Goal: Information Seeking & Learning: Learn about a topic

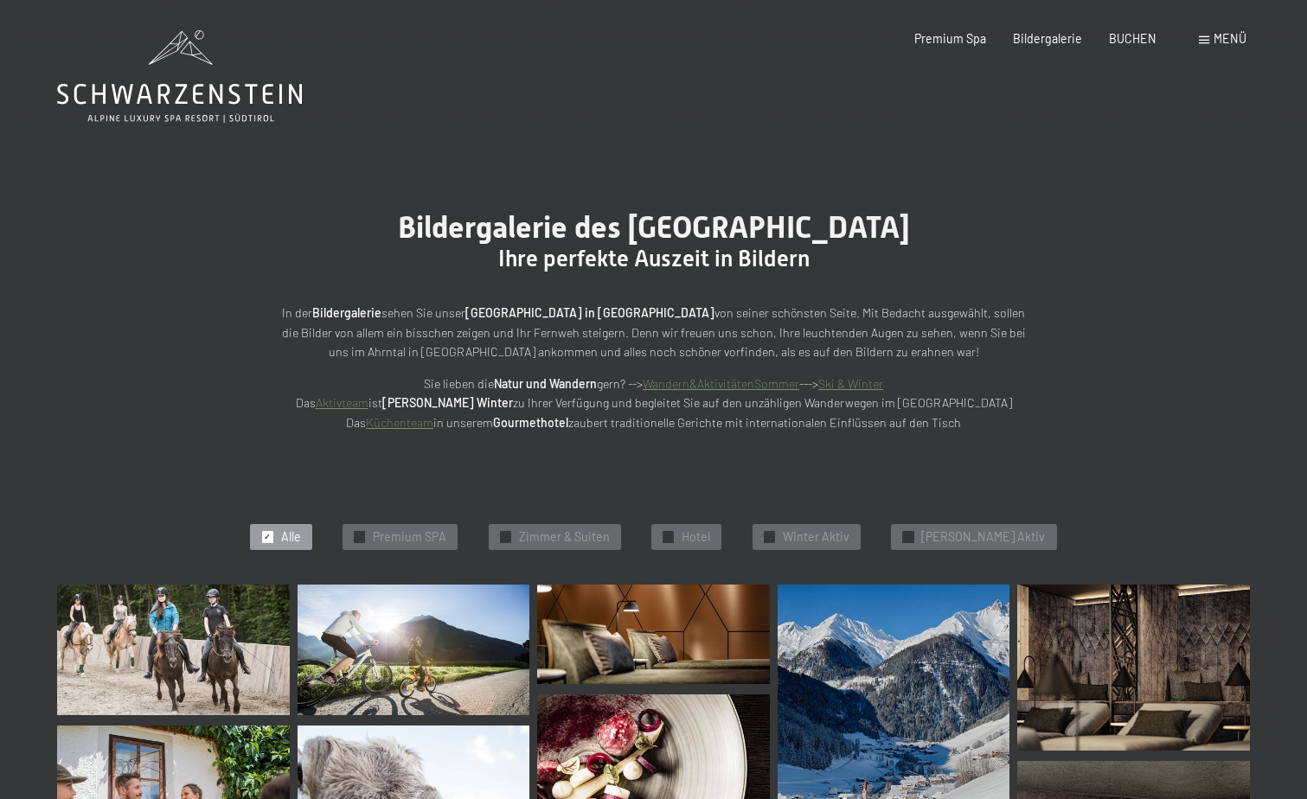
click at [1225, 48] on div "Buchen Anfragen Premium Spa Bildergalerie BUCHEN Menü DE IT EN Gutschein Bilder…" at bounding box center [1053, 38] width 385 height 17
click at [1229, 35] on span "Menü" at bounding box center [1230, 38] width 33 height 15
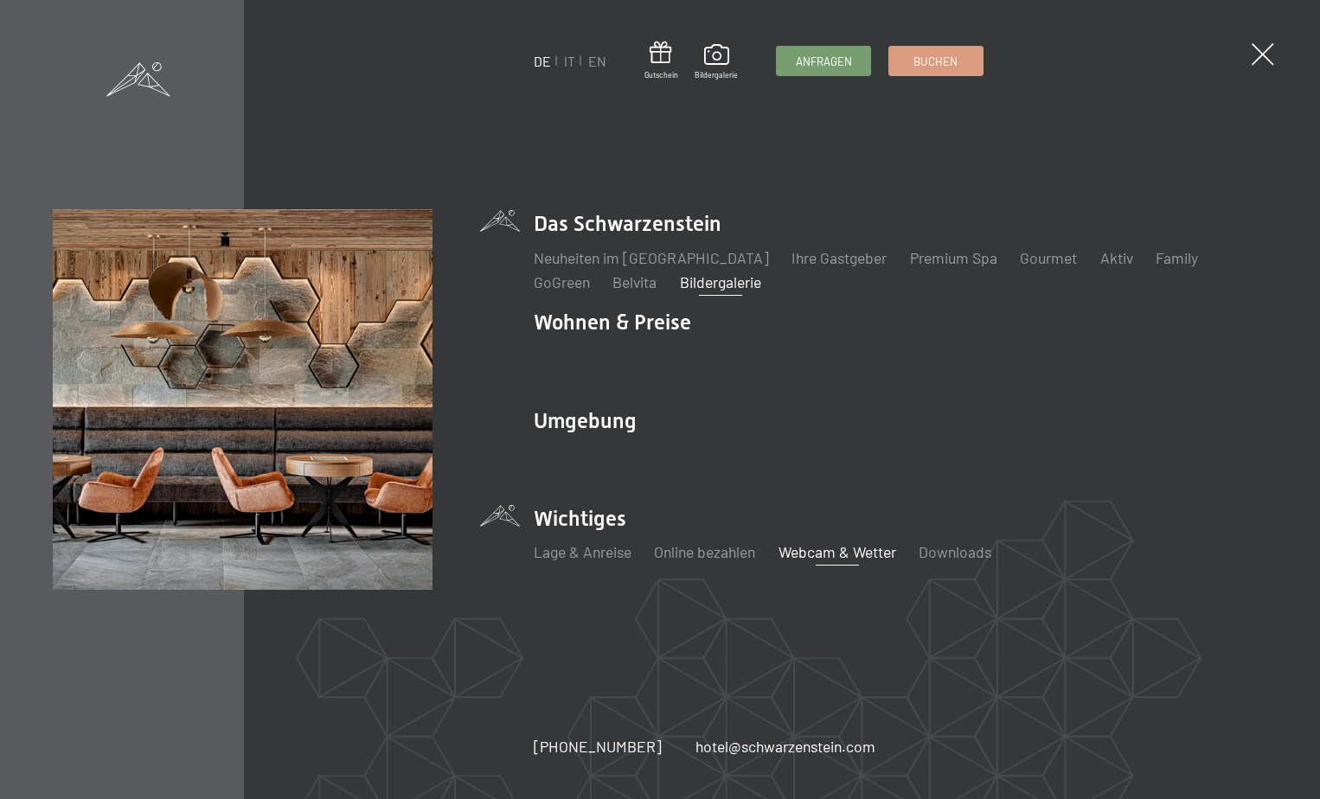
click at [837, 548] on link "Webcam & Wetter" at bounding box center [838, 551] width 118 height 19
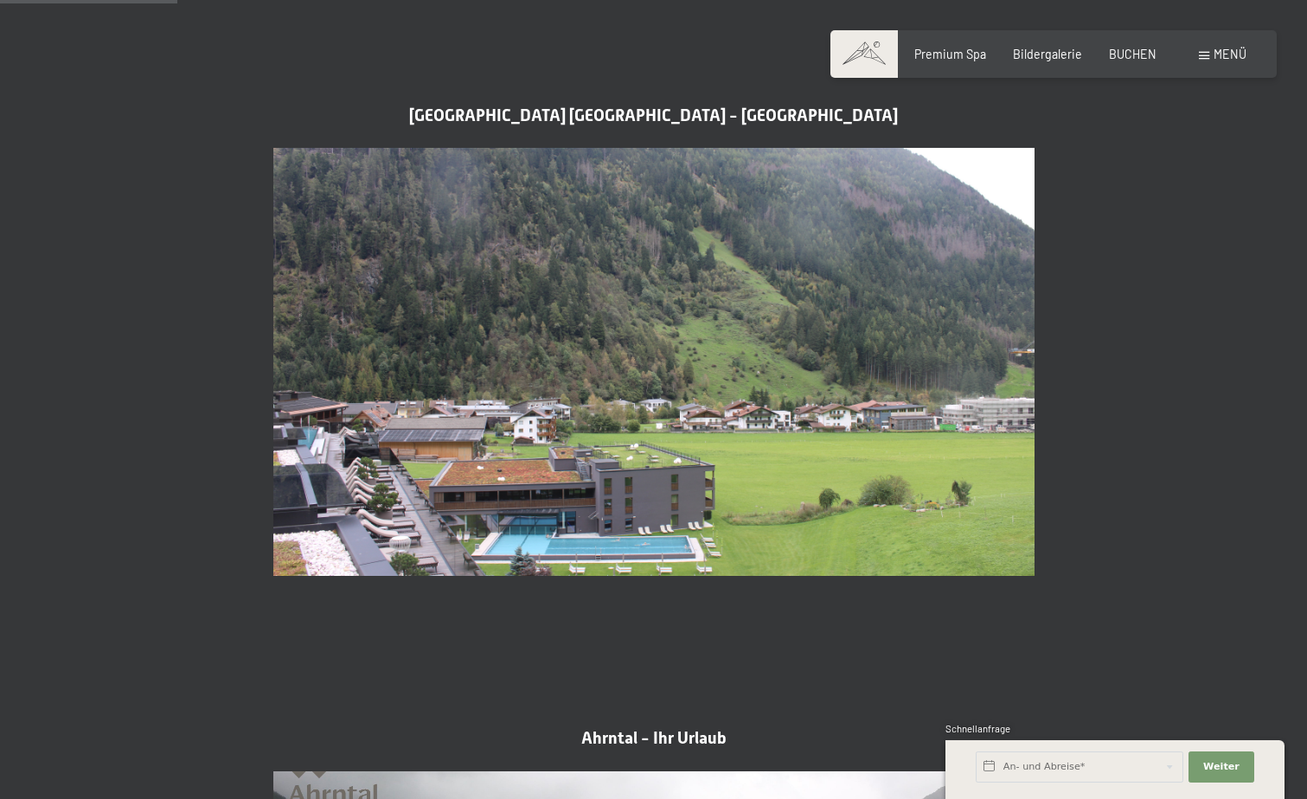
scroll to position [865, 0]
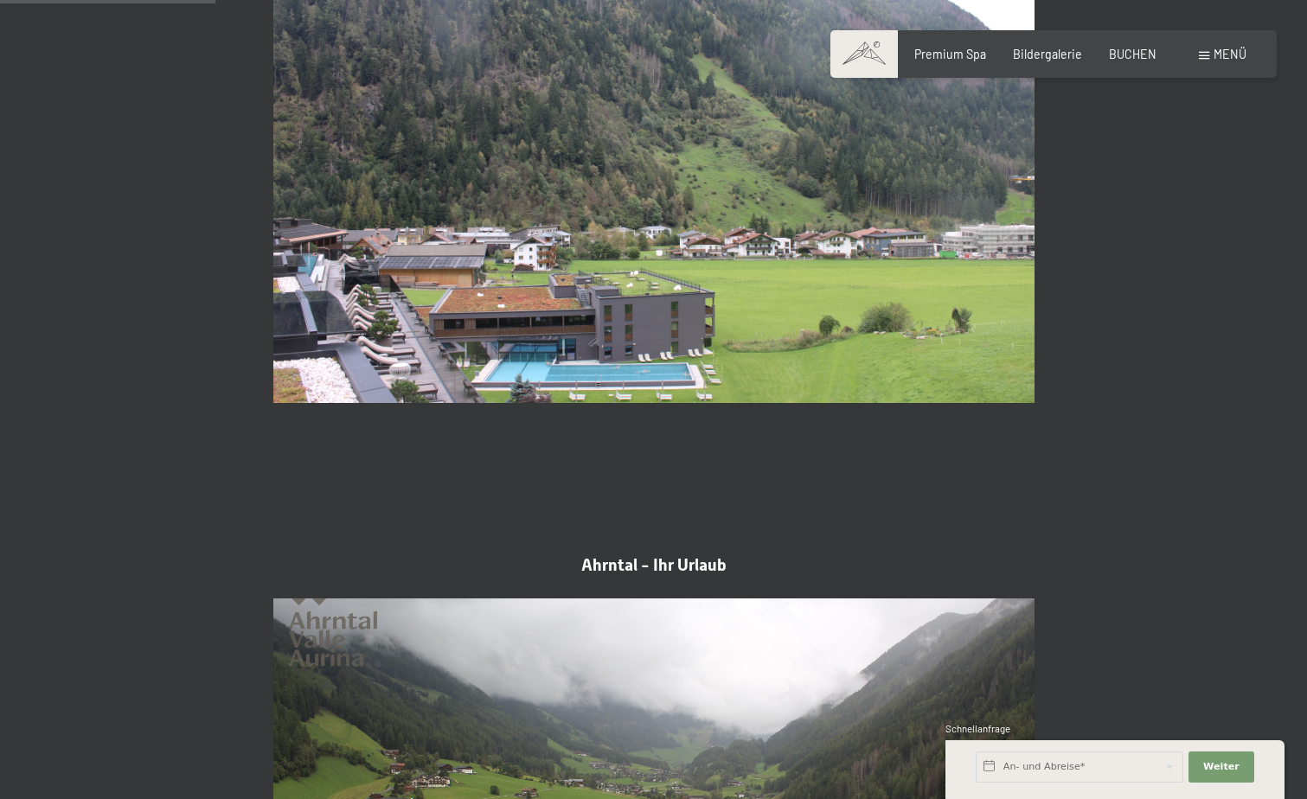
click at [661, 365] on img at bounding box center [653, 189] width 761 height 428
click at [677, 348] on img at bounding box center [653, 189] width 761 height 428
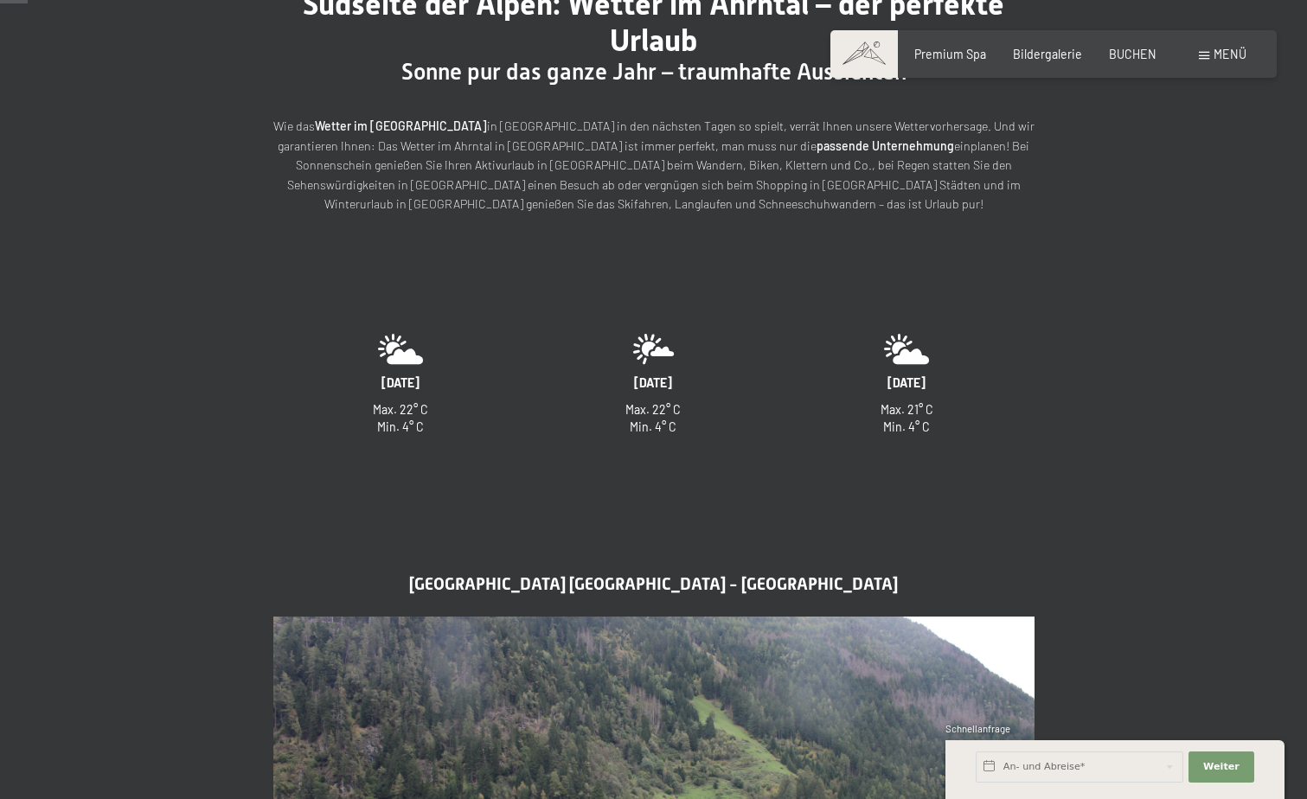
scroll to position [0, 0]
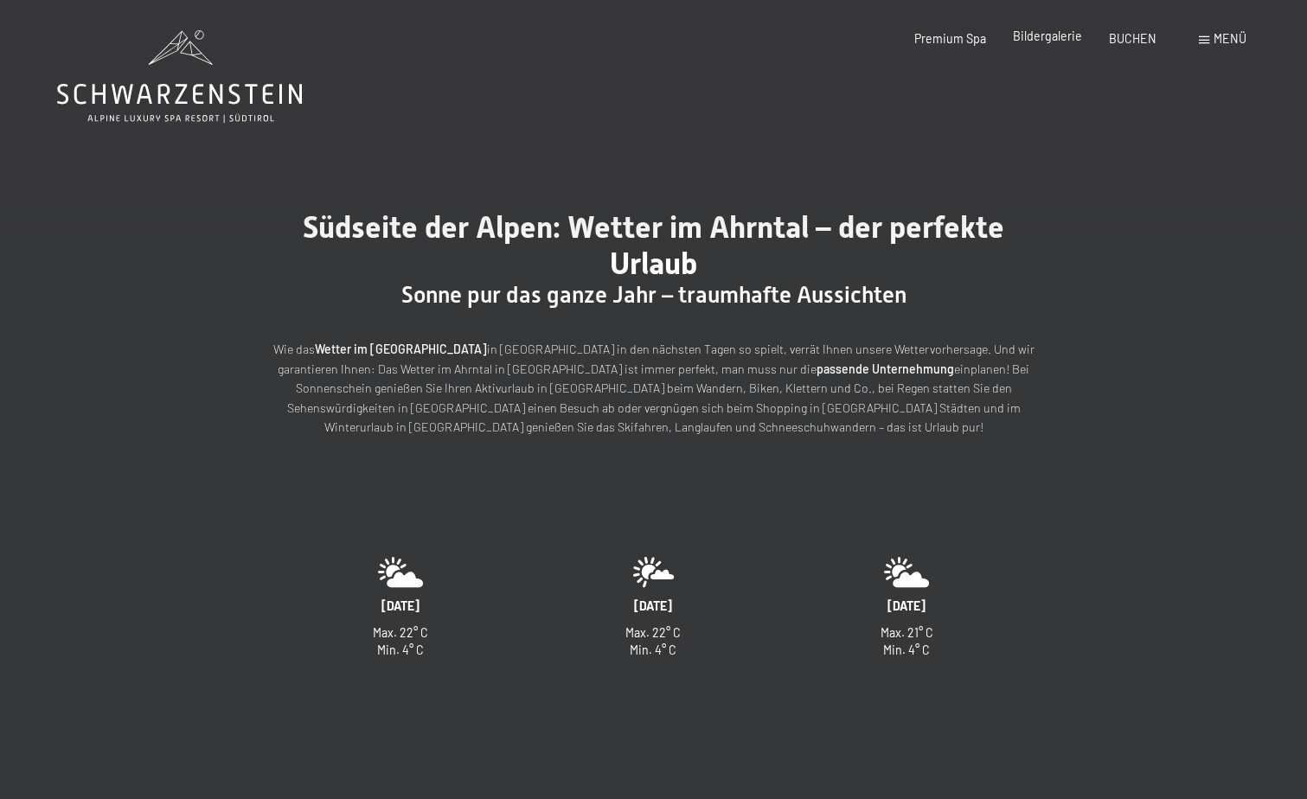
click at [1052, 38] on span "Bildergalerie" at bounding box center [1047, 36] width 69 height 15
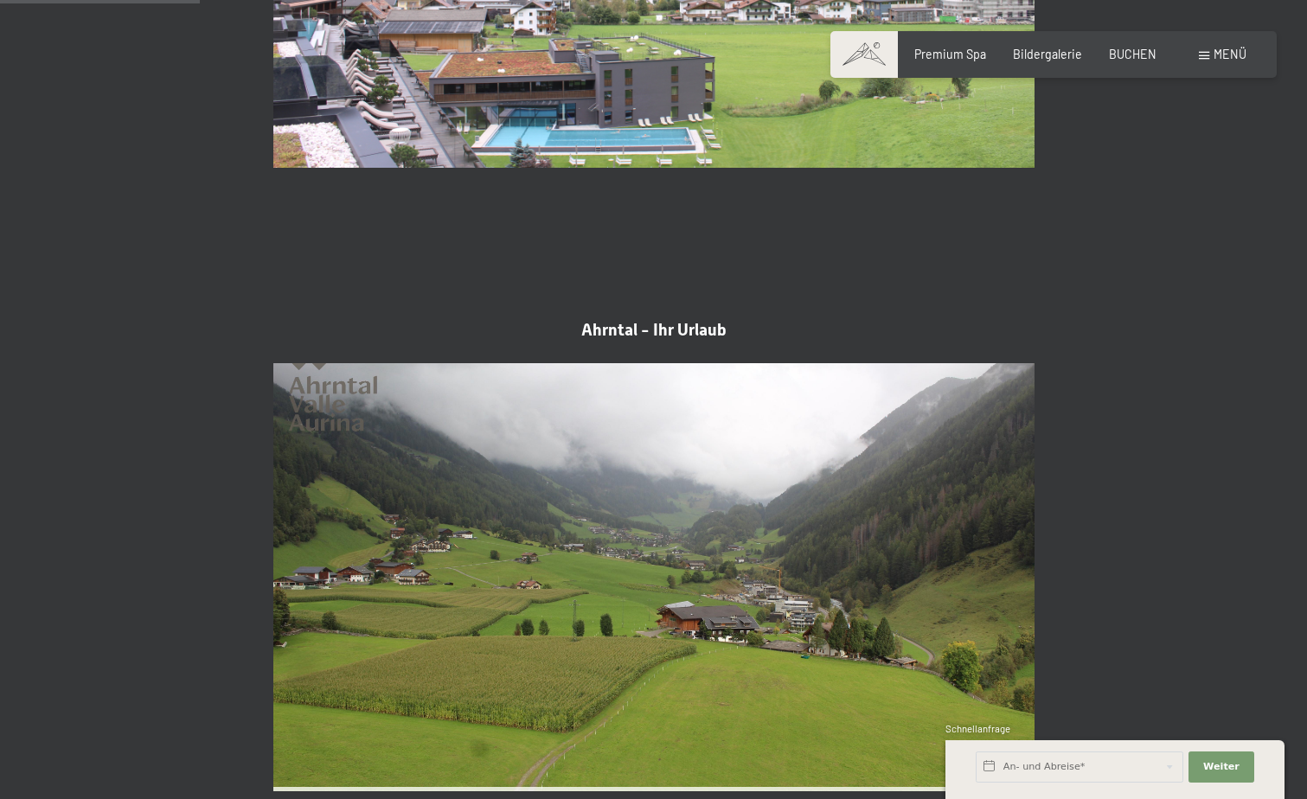
scroll to position [779, 0]
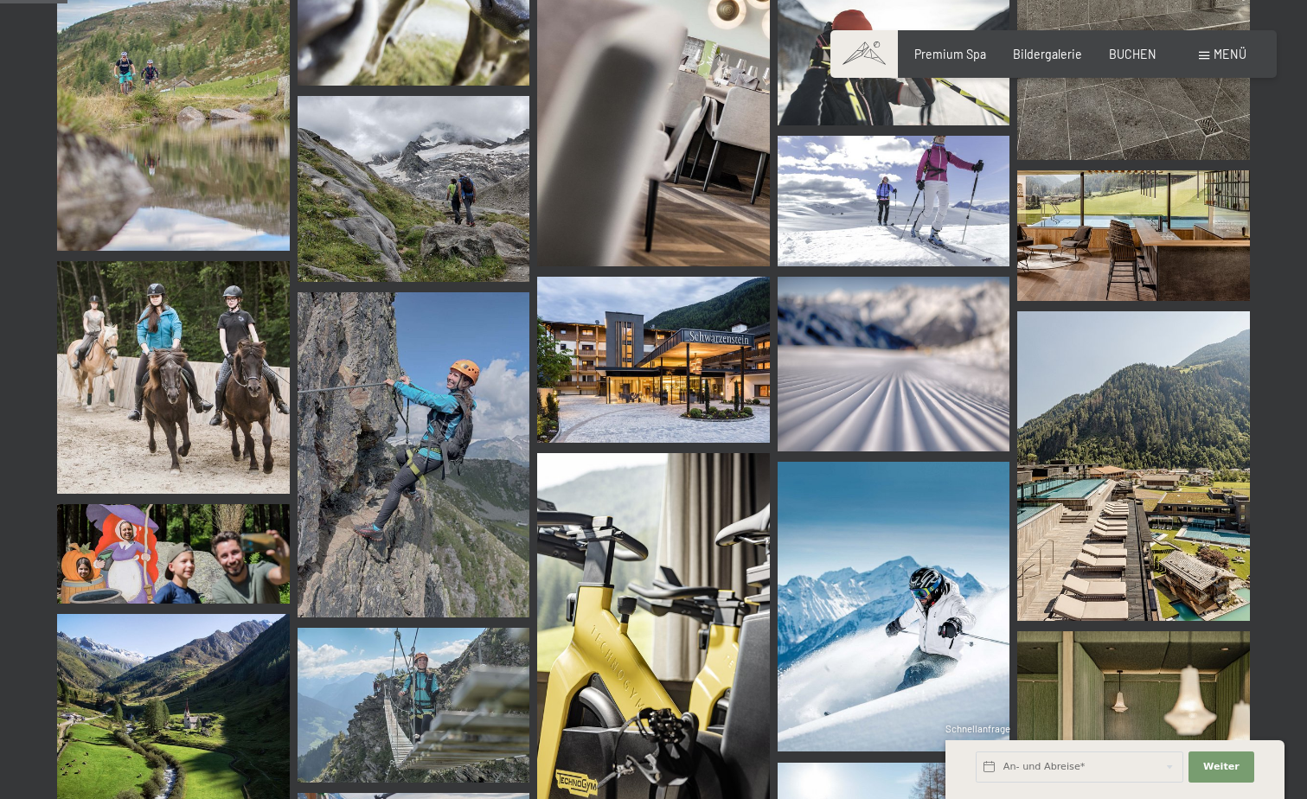
scroll to position [952, 0]
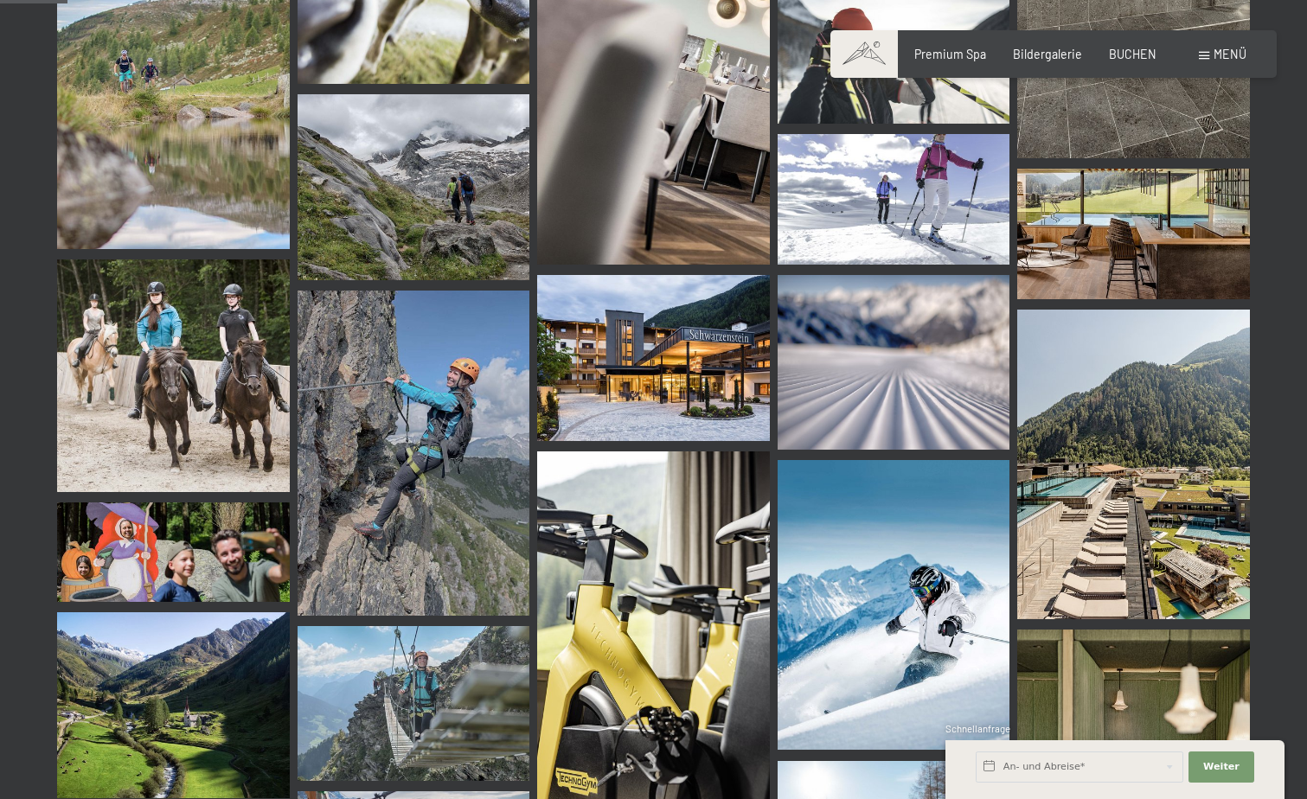
click at [1174, 525] on img at bounding box center [1133, 465] width 233 height 310
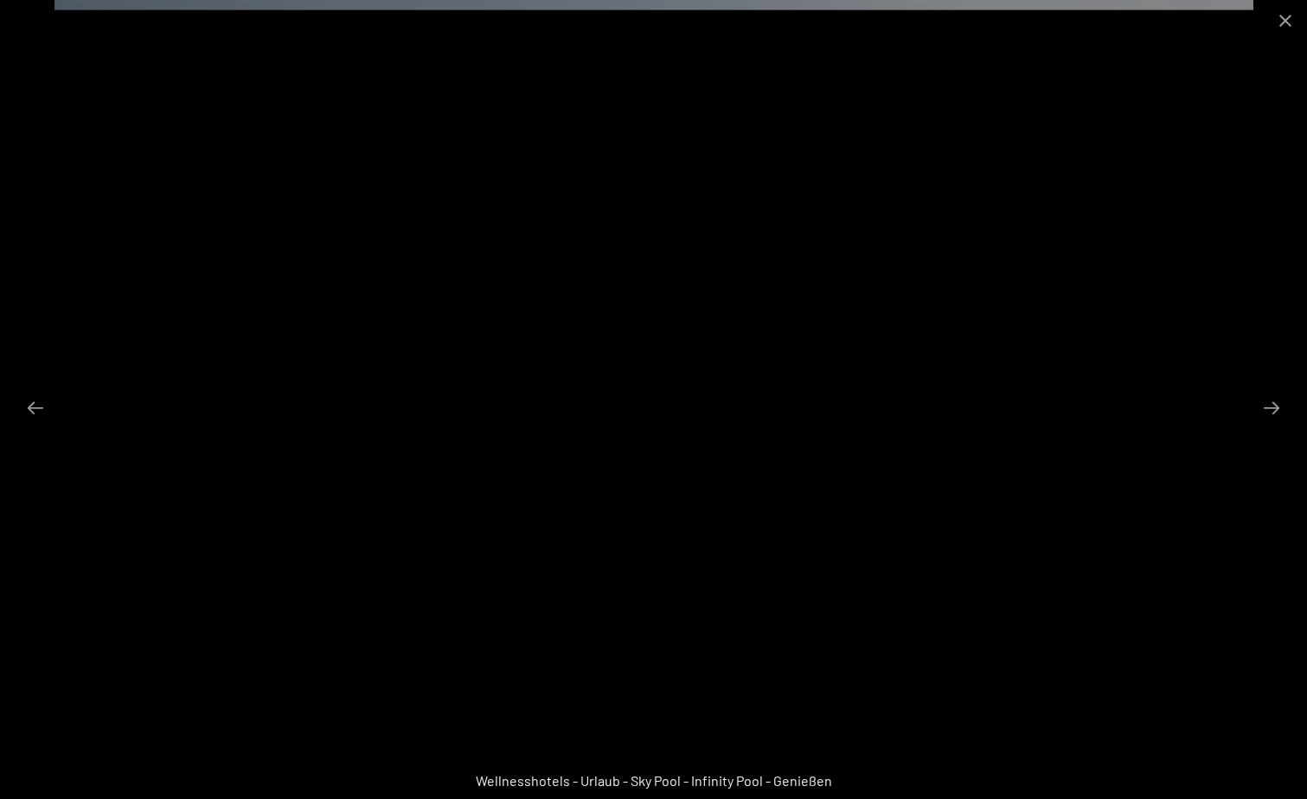
scroll to position [692, 0]
